Goal: Transaction & Acquisition: Purchase product/service

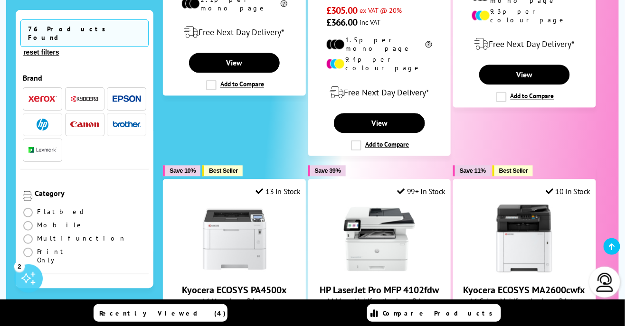
scroll to position [523, 0]
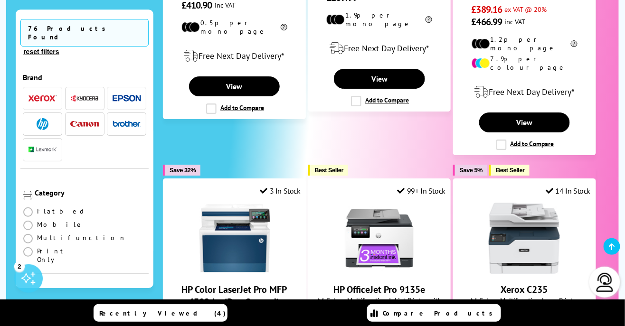
scroll to position [935, 0]
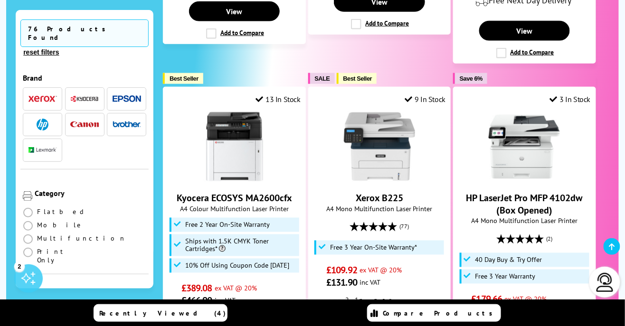
scroll to position [1433, 0]
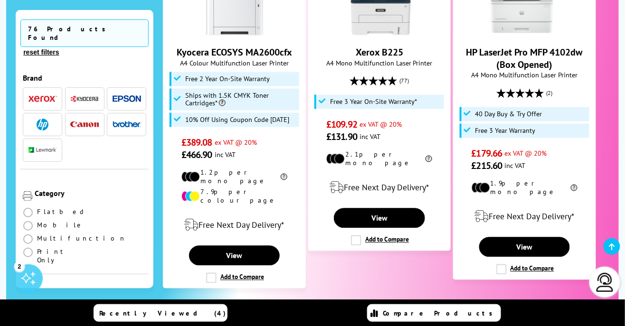
scroll to position [1564, 0]
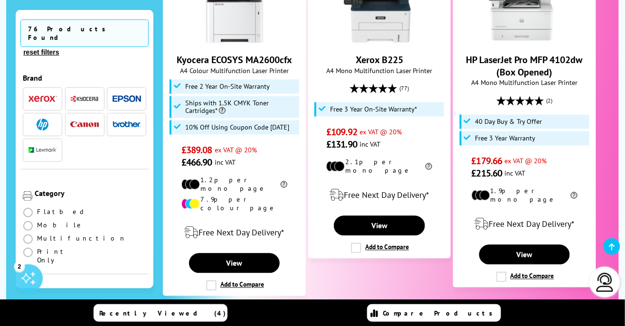
click at [128, 93] on span "button" at bounding box center [127, 99] width 28 height 12
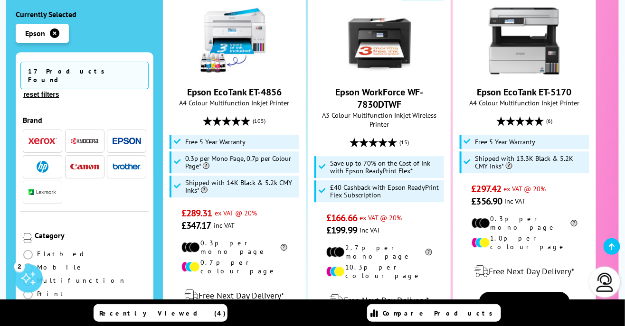
scroll to position [718, 0]
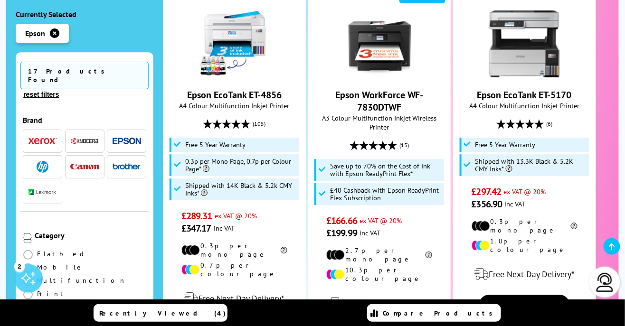
click at [613, 183] on div "Our Biggest EVER Printer Sale, On Now For a limited time only...Get an EXTRA 10…" at bounding box center [312, 331] width 612 height 1838
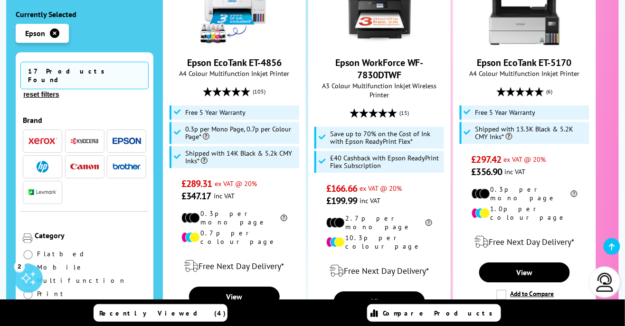
scroll to position [748, 0]
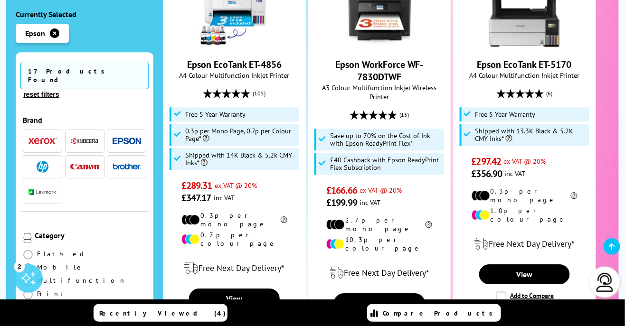
click at [406, 293] on link "View" at bounding box center [379, 303] width 91 height 20
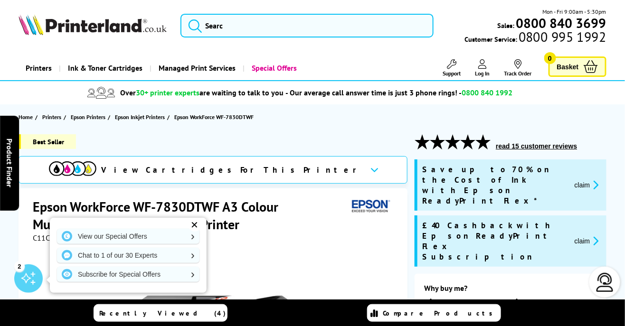
click at [204, 231] on div "View our Special Offers Chat to 1 of our 30 Experts Subscribe for Special Offers" at bounding box center [128, 255] width 157 height 75
click at [200, 225] on div "✕" at bounding box center [194, 224] width 13 height 13
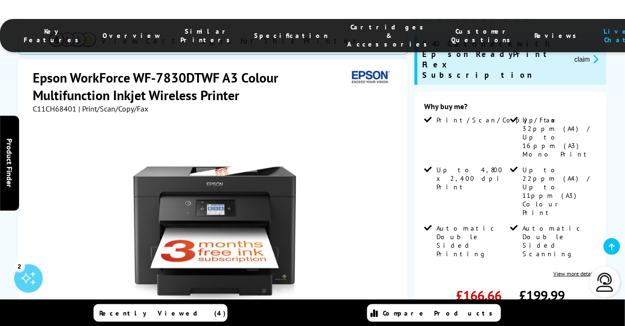
scroll to position [183, 0]
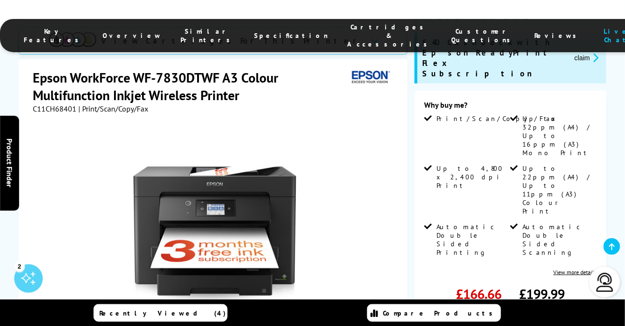
click at [617, 241] on div "Best Seller View Cartridges For This Printer Epson WorkForce WF-7830DTWF A3 Col…" at bounding box center [312, 246] width 625 height 590
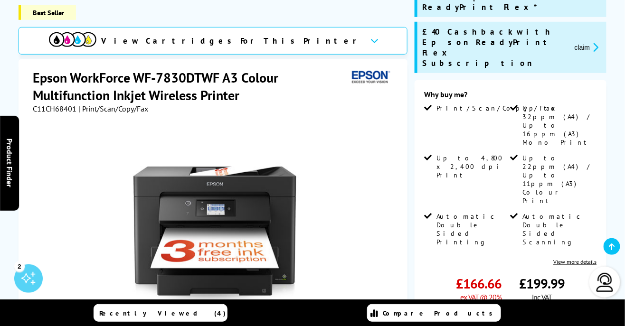
scroll to position [0, 0]
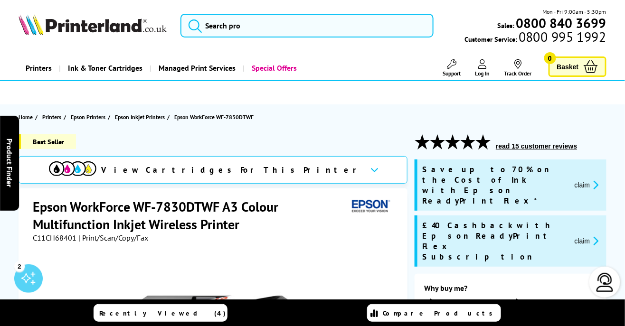
click at [300, 178] on div "View Cartridges For This Printer" at bounding box center [213, 170] width 389 height 28
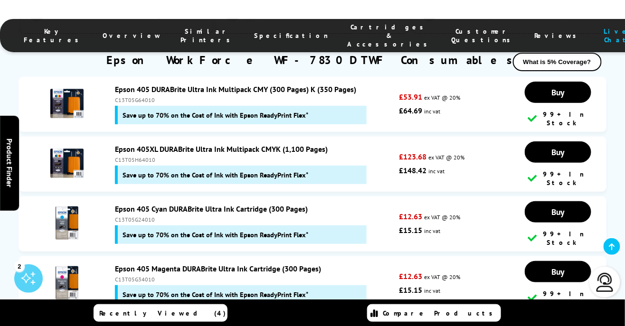
scroll to position [3337, 0]
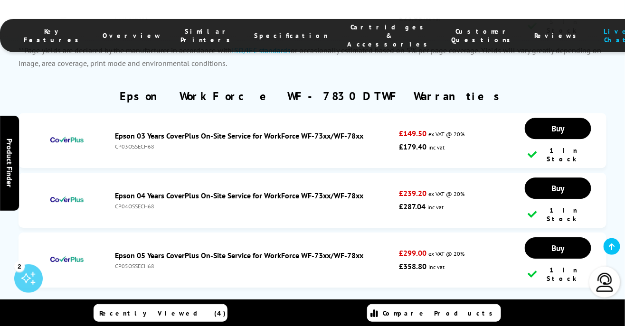
scroll to position [4117, 0]
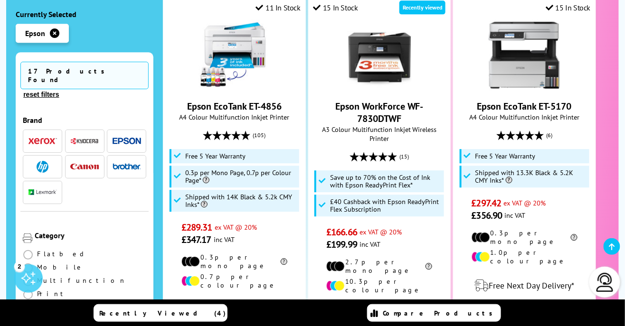
scroll to position [711, 0]
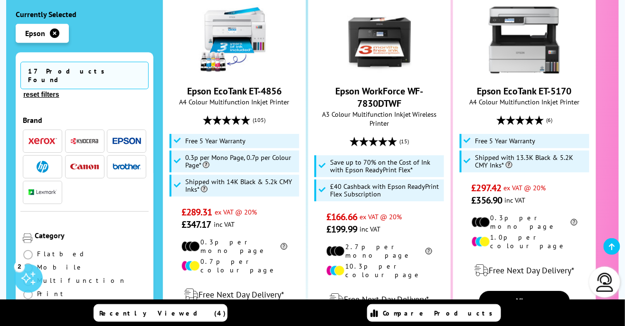
scroll to position [742, 0]
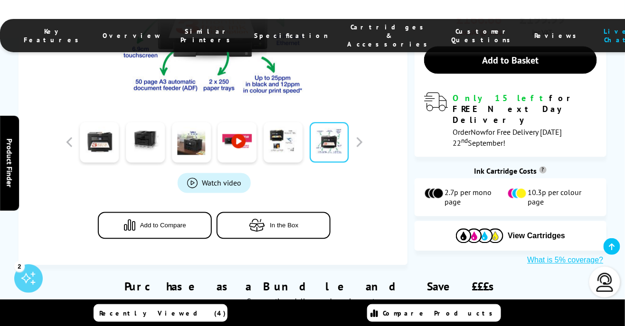
scroll to position [460, 0]
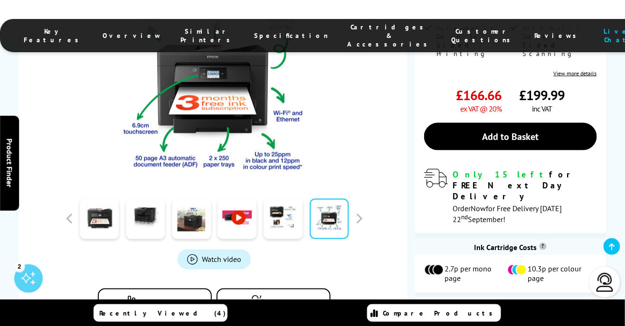
click at [528, 309] on span "View Cartridges" at bounding box center [536, 313] width 57 height 9
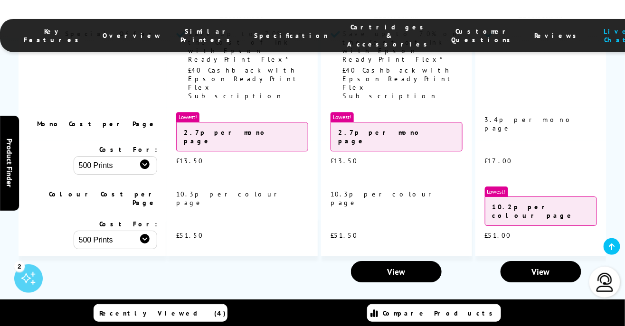
scroll to position [3036, 0]
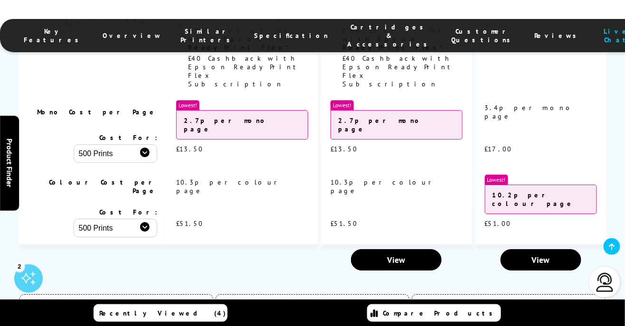
scroll to position [3050, 0]
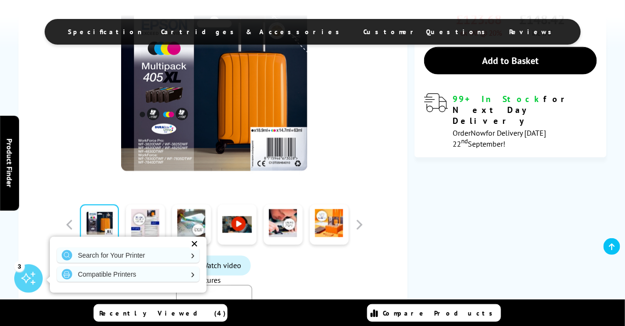
scroll to position [295, 0]
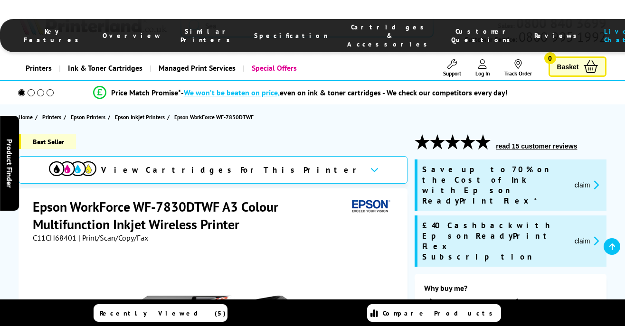
scroll to position [3183, 0]
